Goal: Task Accomplishment & Management: Manage account settings

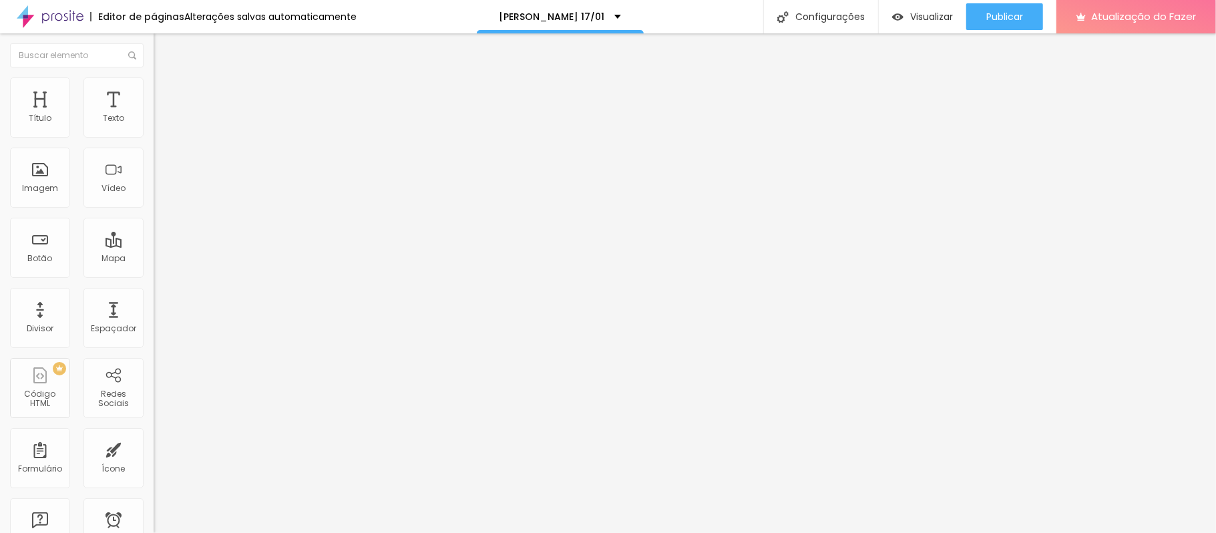
click at [154, 126] on input "[URL][DOMAIN_NAME]" at bounding box center [234, 118] width 160 height 13
click at [154, 126] on input "https://youtu.be/dZ-GxGSYMSI" at bounding box center [234, 118] width 160 height 13
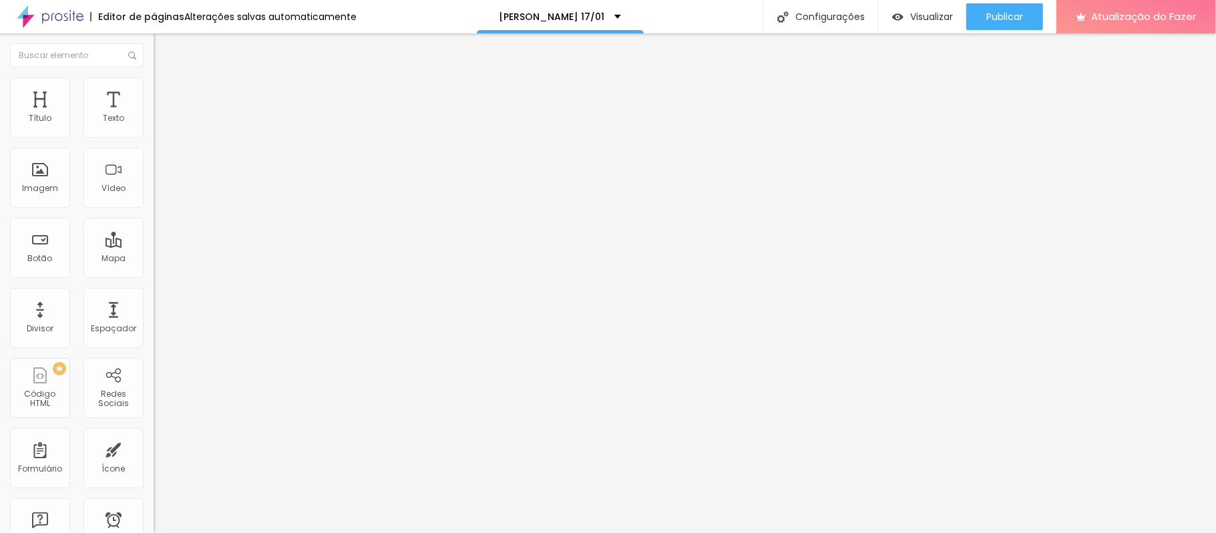
paste input "www.youtube.com/watch?v=fTREAnbJIBw"
type input "https://www.youtube.com/watch?v=fTREAnbJIBw"
click at [837, 11] on font "Configurações" at bounding box center [829, 16] width 69 height 13
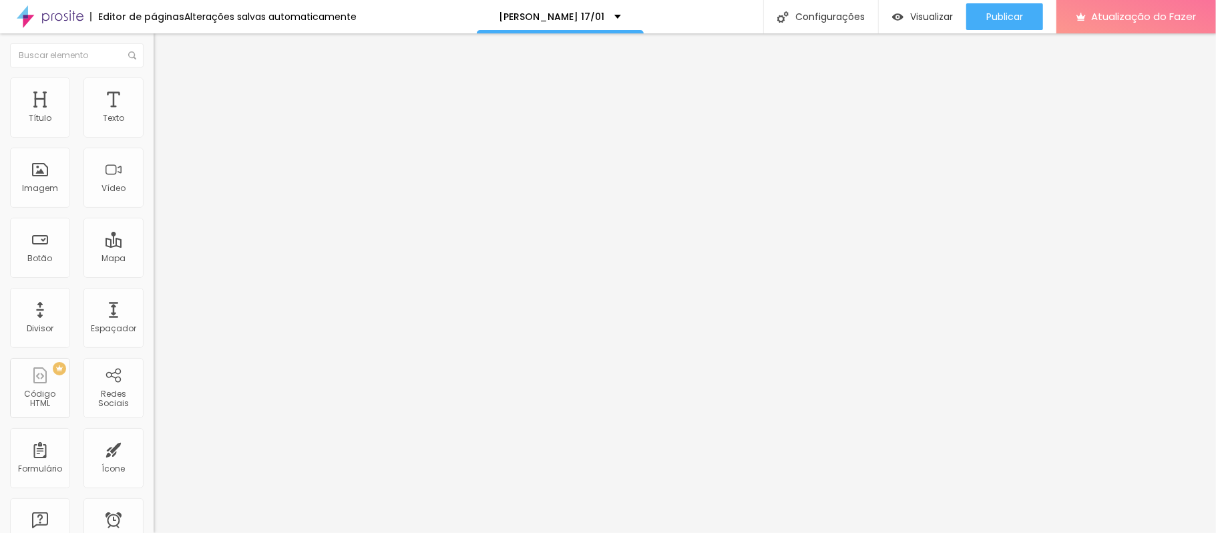
type input "/pcasamento1701"
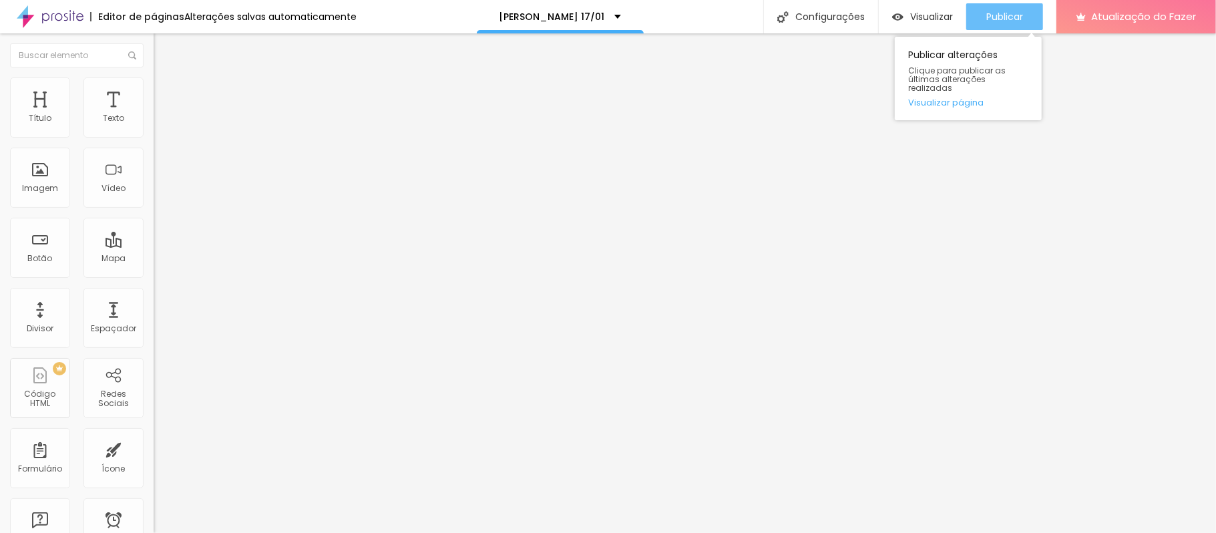
click at [1022, 21] on font "Publicar" at bounding box center [1004, 16] width 37 height 13
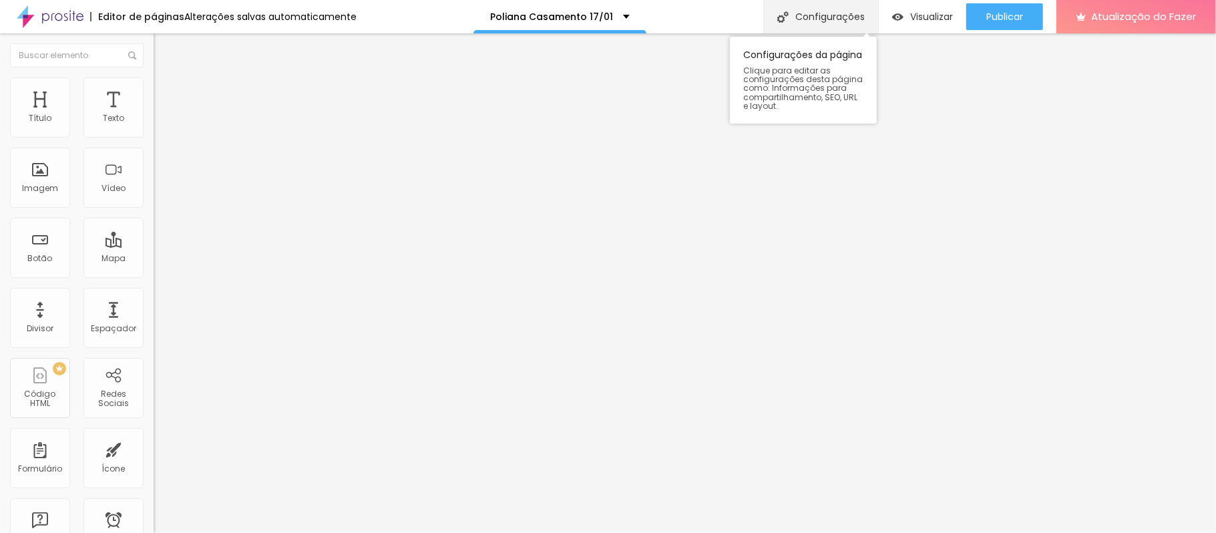
click at [852, 16] on font "Configurações" at bounding box center [829, 16] width 69 height 13
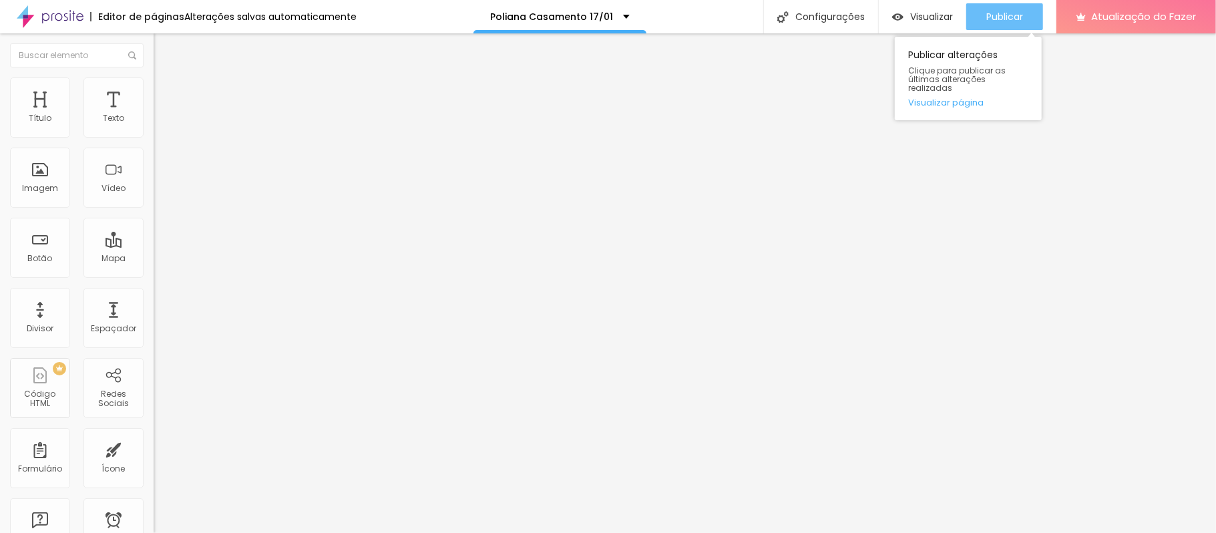
click at [988, 14] on font "Publicar" at bounding box center [1004, 16] width 37 height 13
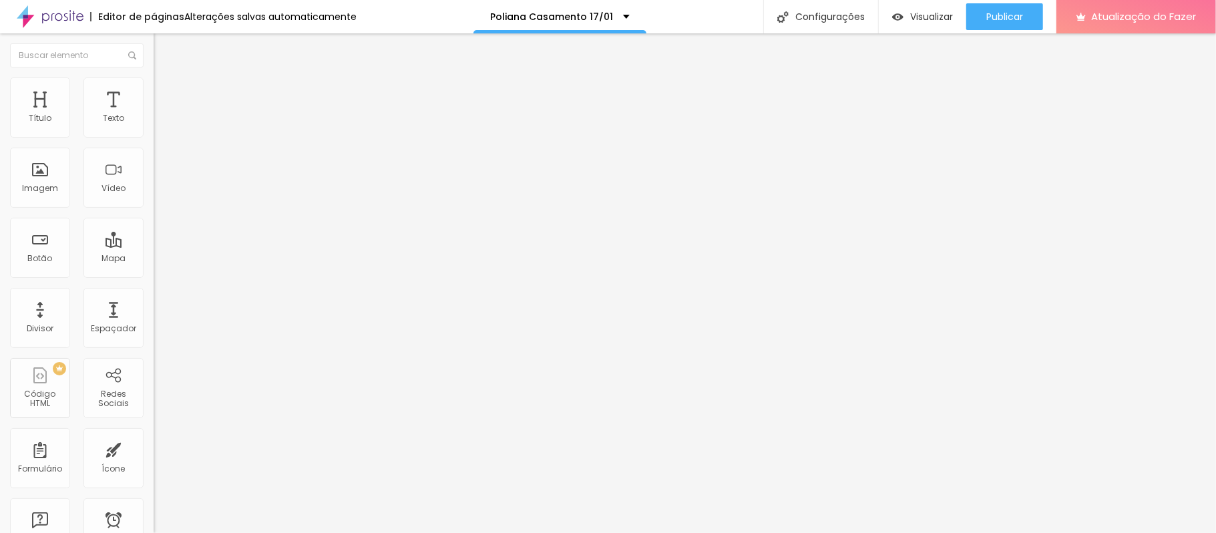
drag, startPoint x: 48, startPoint y: 276, endPoint x: 0, endPoint y: 284, distance: 48.7
click at [154, 284] on div "Texto CLICANDO AQUI Alinhamento Tamanho Normal Pequeno Normal Grande Link URL h…" at bounding box center [231, 201] width 154 height 194
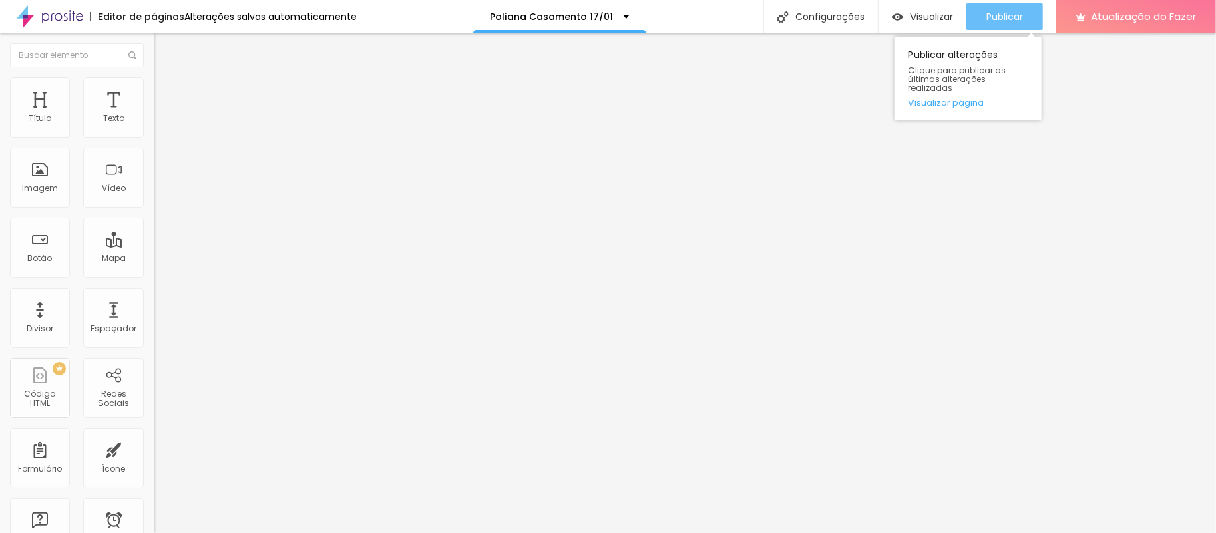
type input "https://memoriaemfotos.alboompro.com/albunsmakrec"
click at [999, 16] on font "Publicar" at bounding box center [1004, 16] width 37 height 13
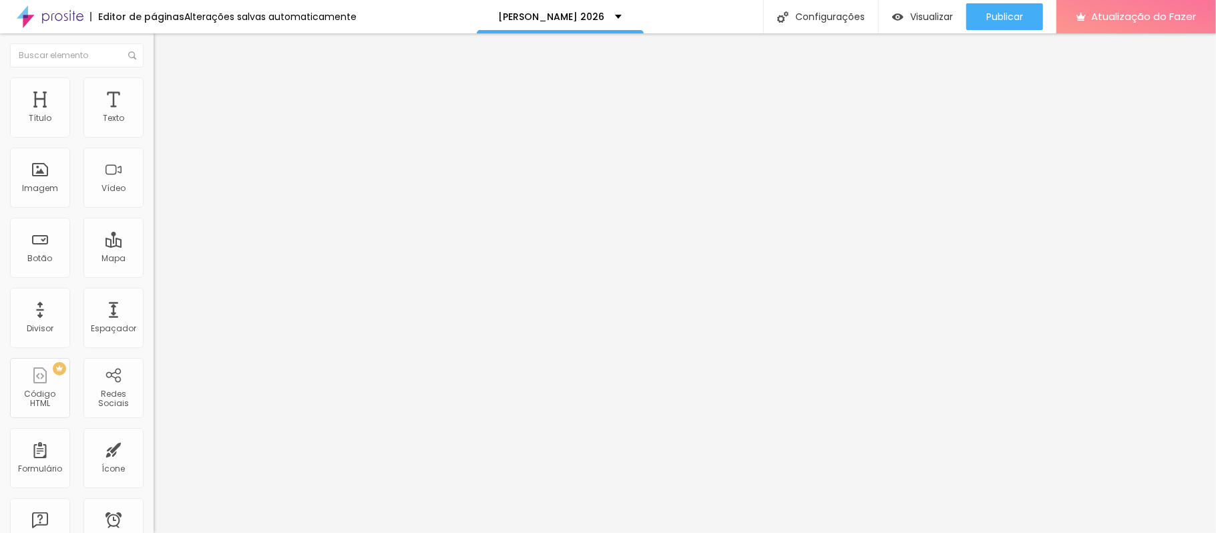
click at [154, 275] on input "https://memoriaemfotos.alboompro.com/albunscomrec100" at bounding box center [234, 268] width 160 height 13
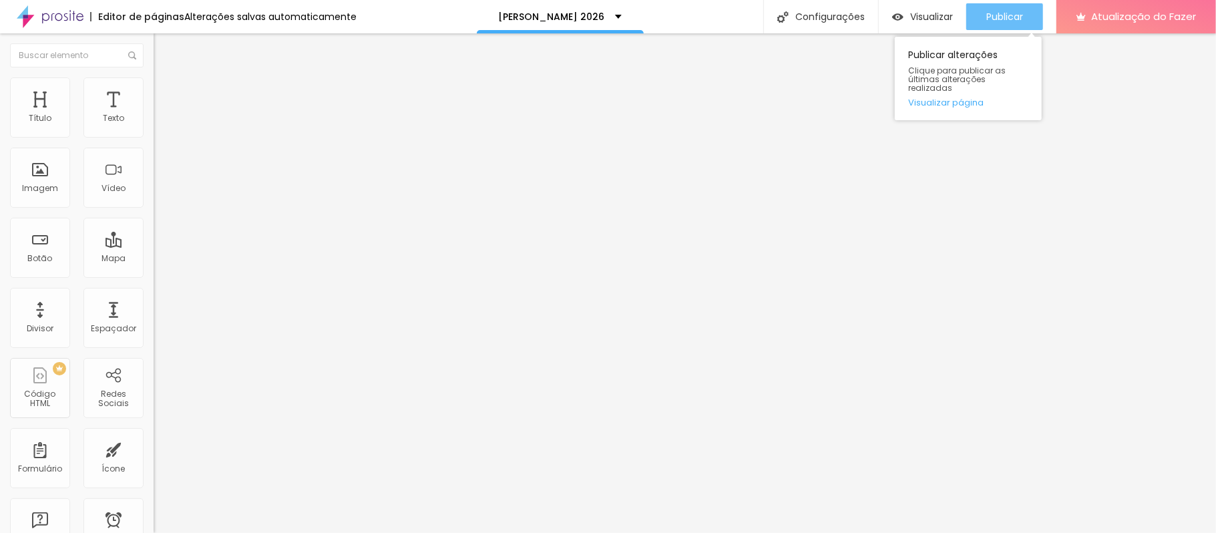
click at [997, 19] on font "Publicar" at bounding box center [1004, 16] width 37 height 13
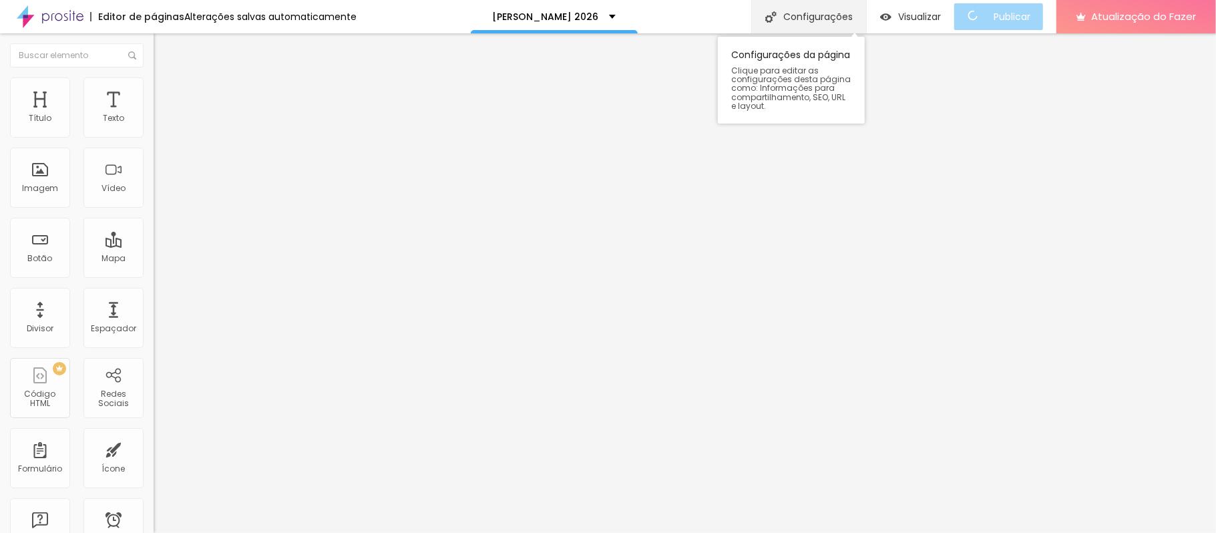
click at [827, 21] on font "Configurações" at bounding box center [817, 16] width 69 height 13
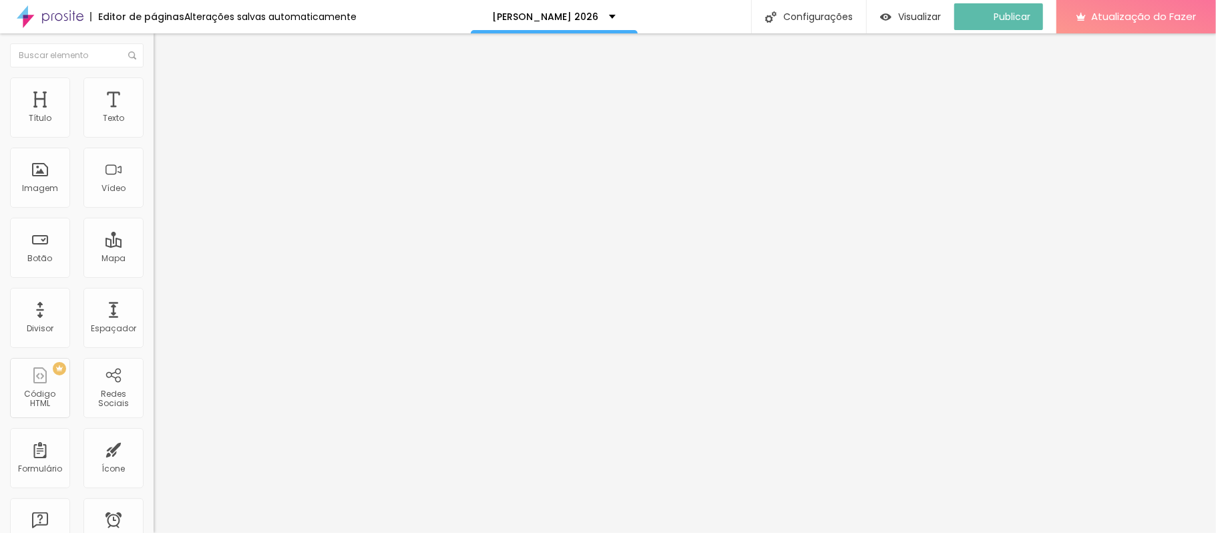
type input "/dcasamento2026"
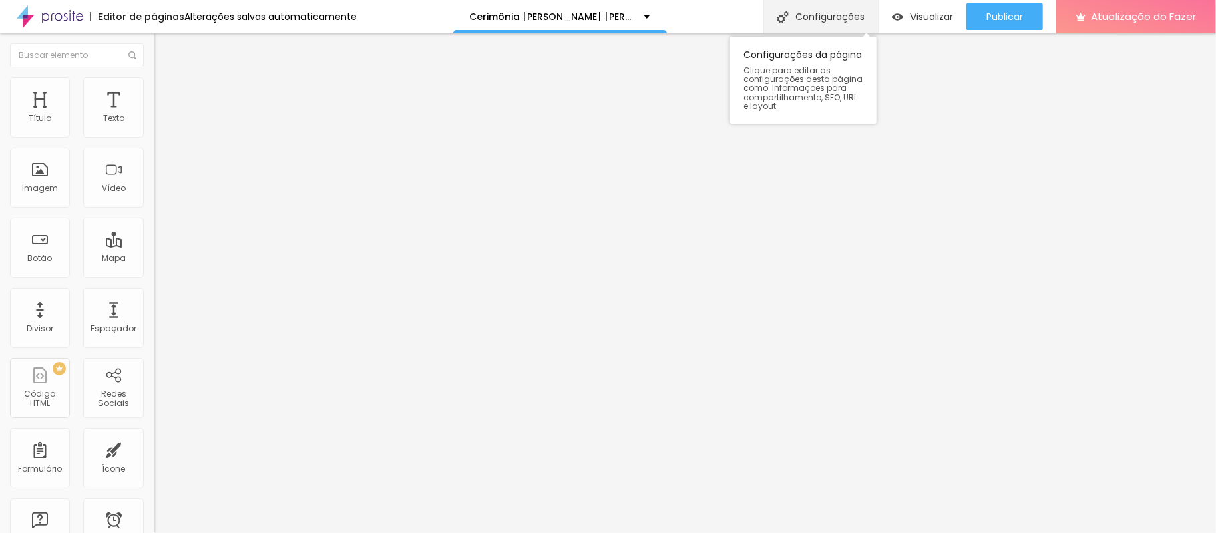
click at [847, 20] on font "Configurações" at bounding box center [829, 16] width 69 height 13
drag, startPoint x: 631, startPoint y: 203, endPoint x: 556, endPoint y: 198, distance: 75.6
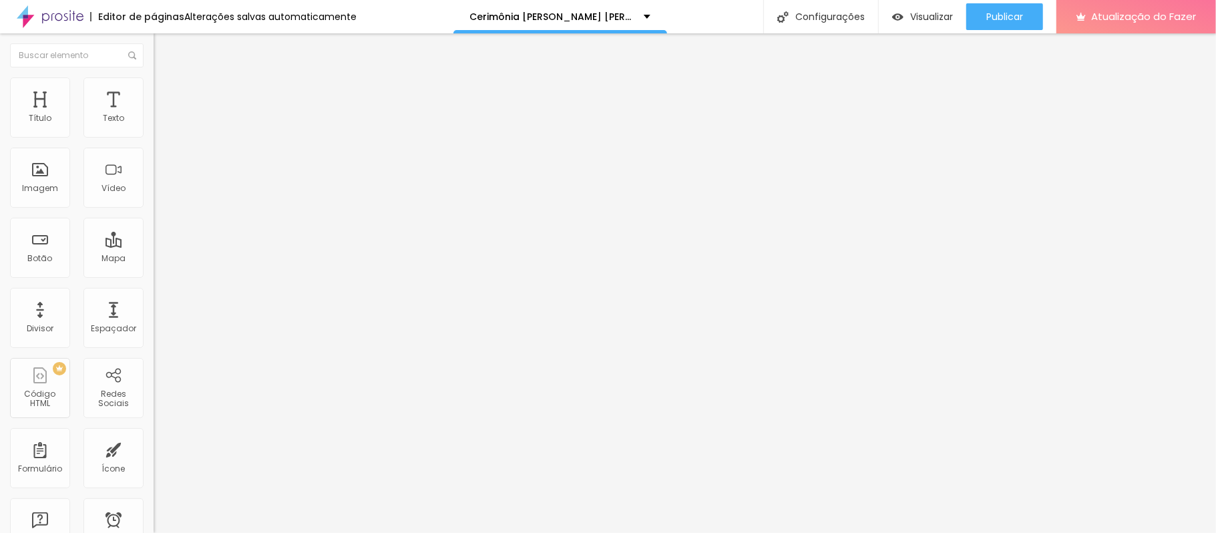
type input "/vscasamento2026"
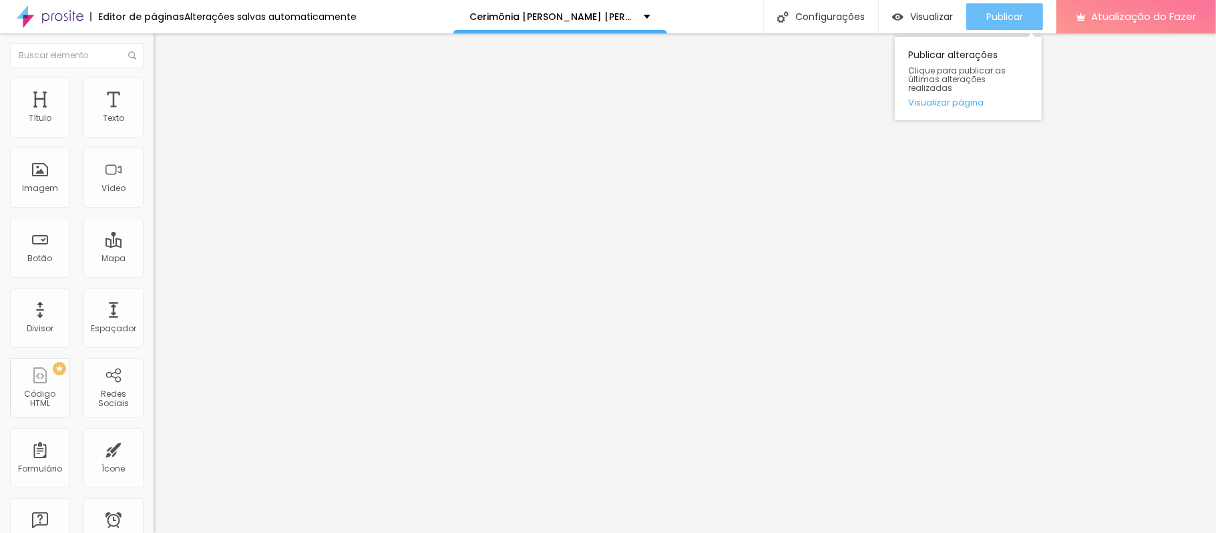
click at [1018, 11] on font "Publicar" at bounding box center [1004, 16] width 37 height 13
click at [994, 14] on font "Publicar" at bounding box center [1004, 16] width 37 height 13
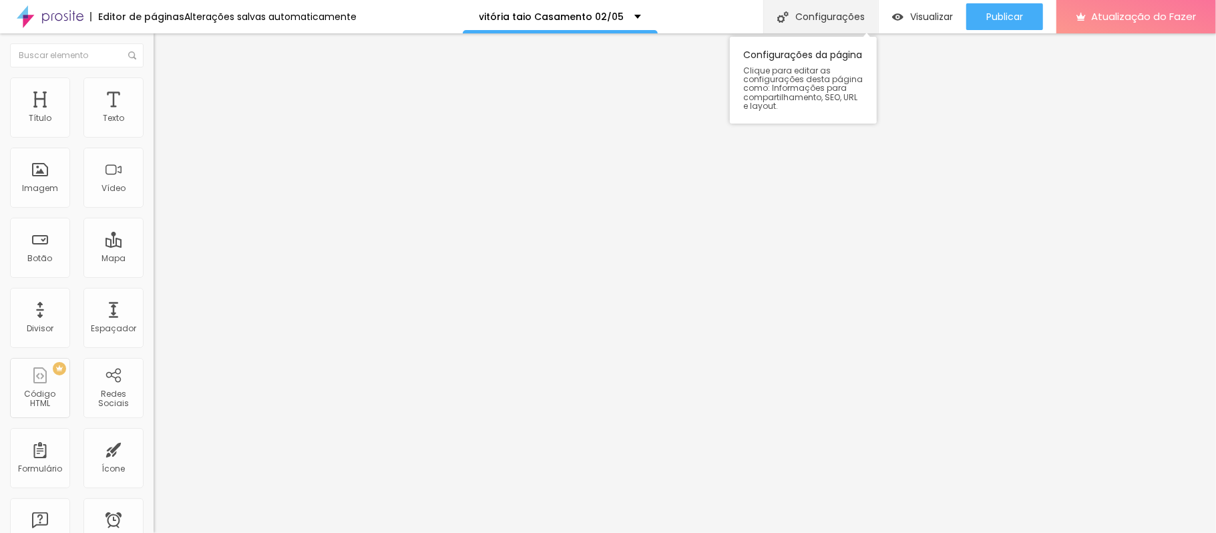
click at [823, 17] on font "Configurações" at bounding box center [829, 16] width 69 height 13
type input "/vtcasamento0205"
